Goal: Transaction & Acquisition: Purchase product/service

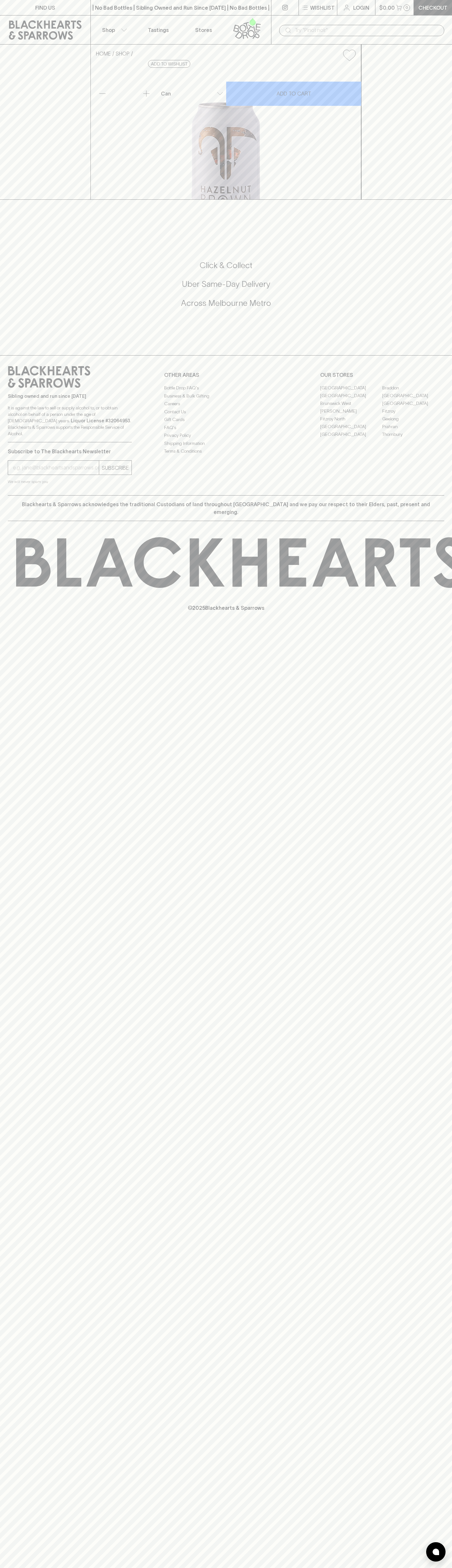
click at [331, 14] on button "Wishlist" at bounding box center [317, 7] width 38 height 15
click at [389, 1567] on html "FIND US | No Bad Bottles | Sibling Owned and Run Since 2006 | No Bad Bottles | …" at bounding box center [226, 784] width 452 height 1568
click at [2, 1125] on div at bounding box center [226, 784] width 452 height 1568
